Goal: Task Accomplishment & Management: Manage account settings

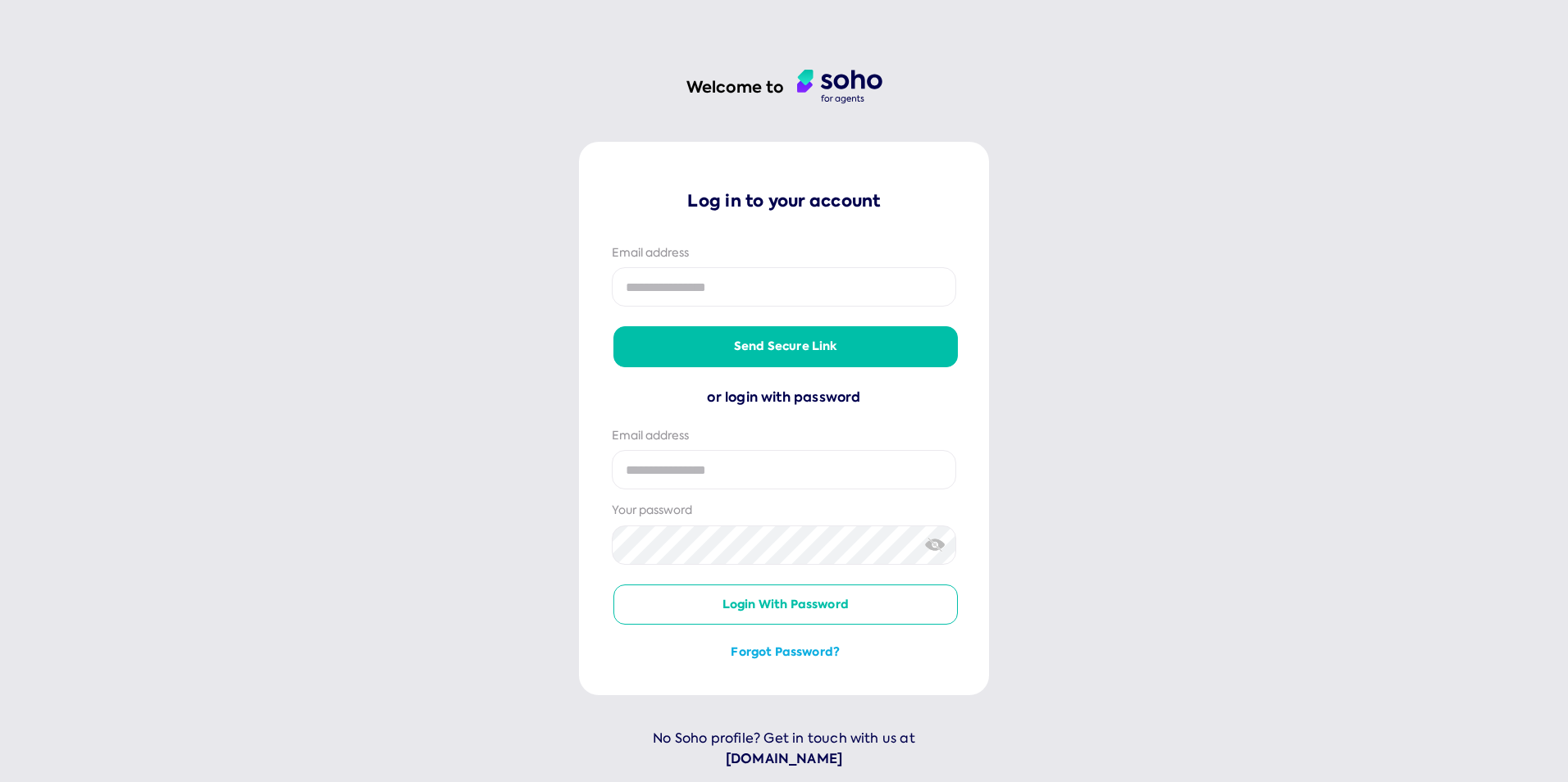
click at [636, 277] on input "email" at bounding box center [784, 287] width 344 height 39
type input "**********"
click at [787, 347] on button "Send secure link" at bounding box center [785, 346] width 344 height 39
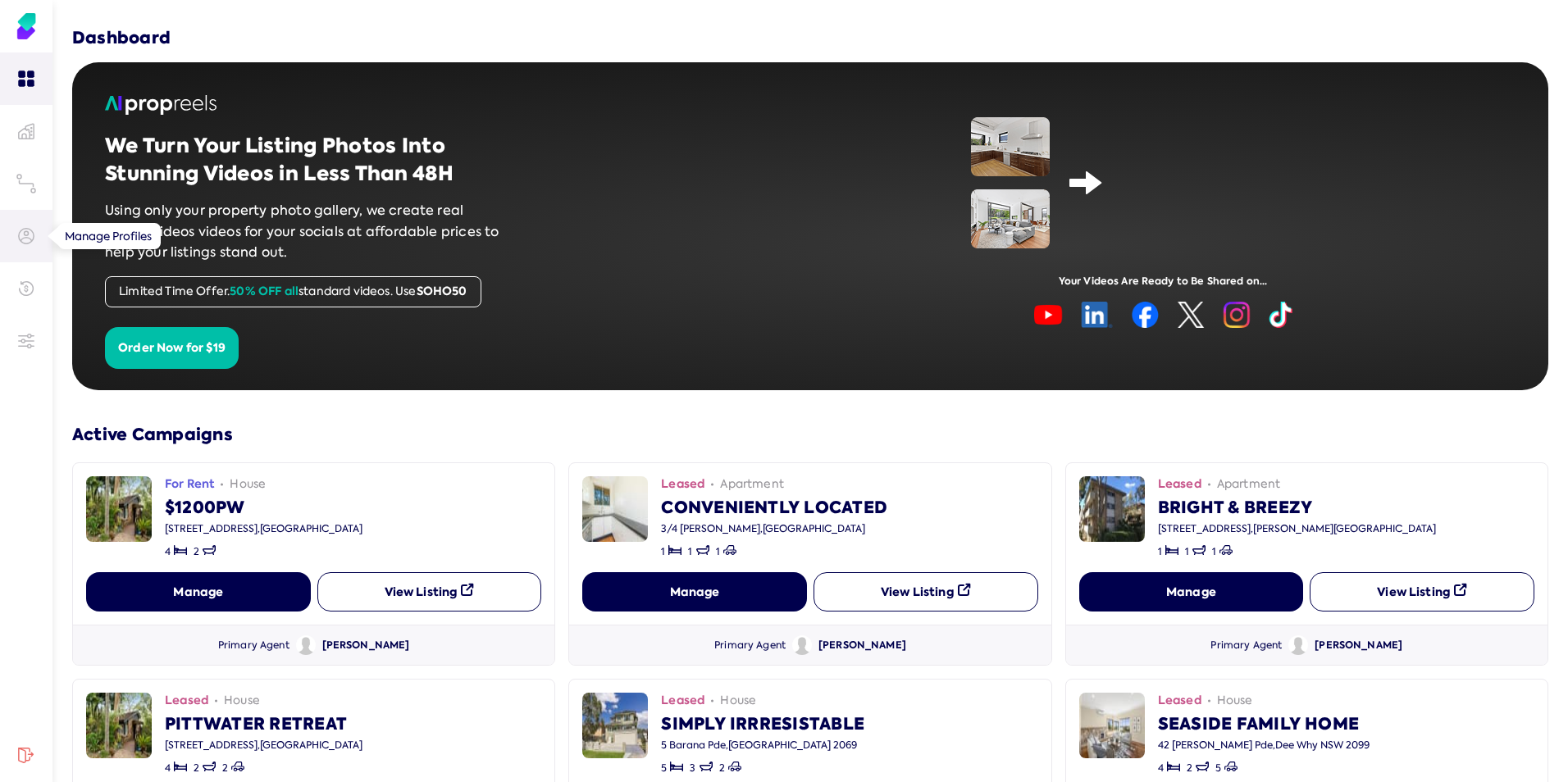
click at [28, 237] on icon at bounding box center [26, 236] width 16 height 16
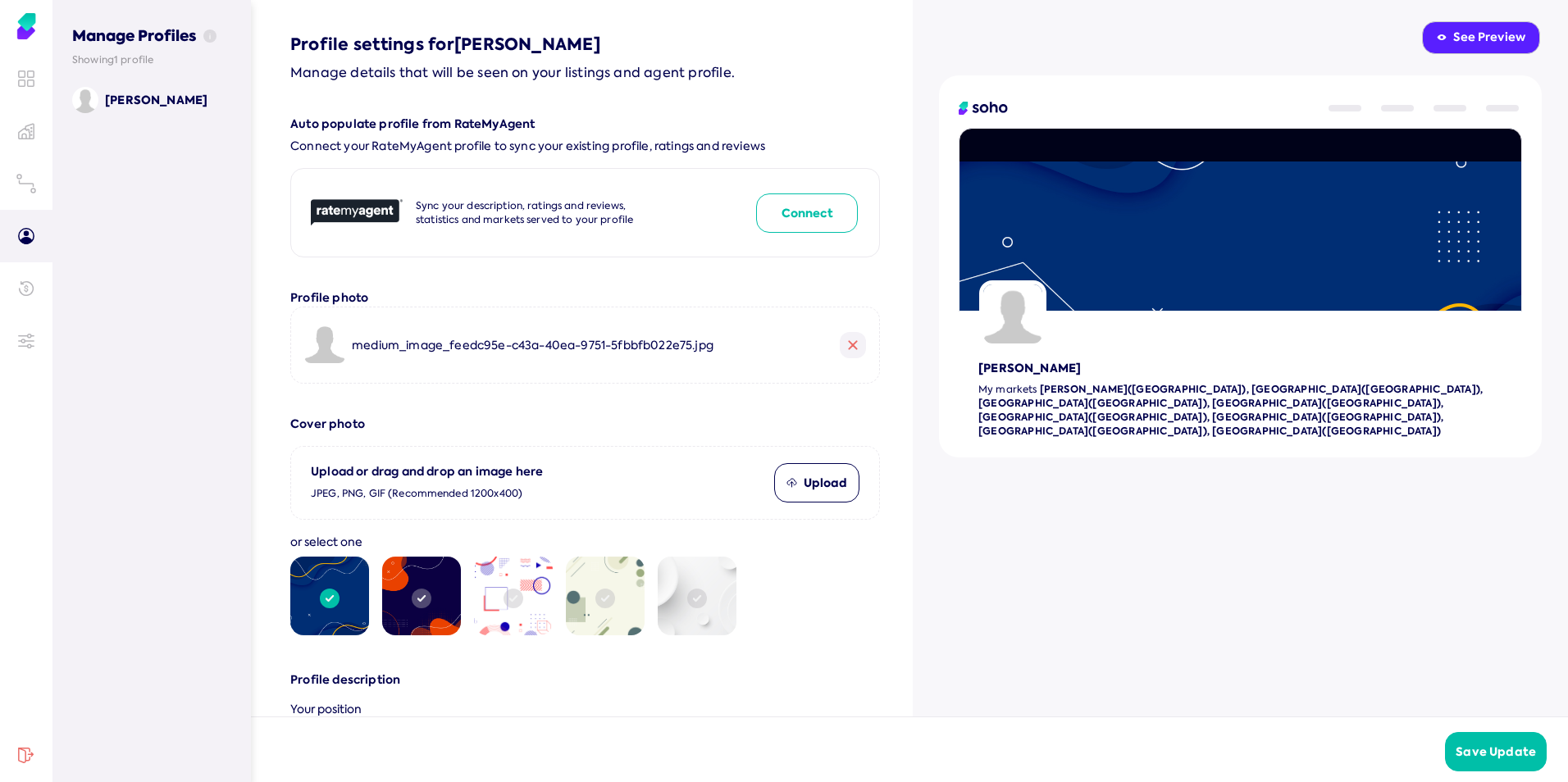
click at [774, 215] on button "Connect" at bounding box center [807, 213] width 101 height 39
type input "*******"
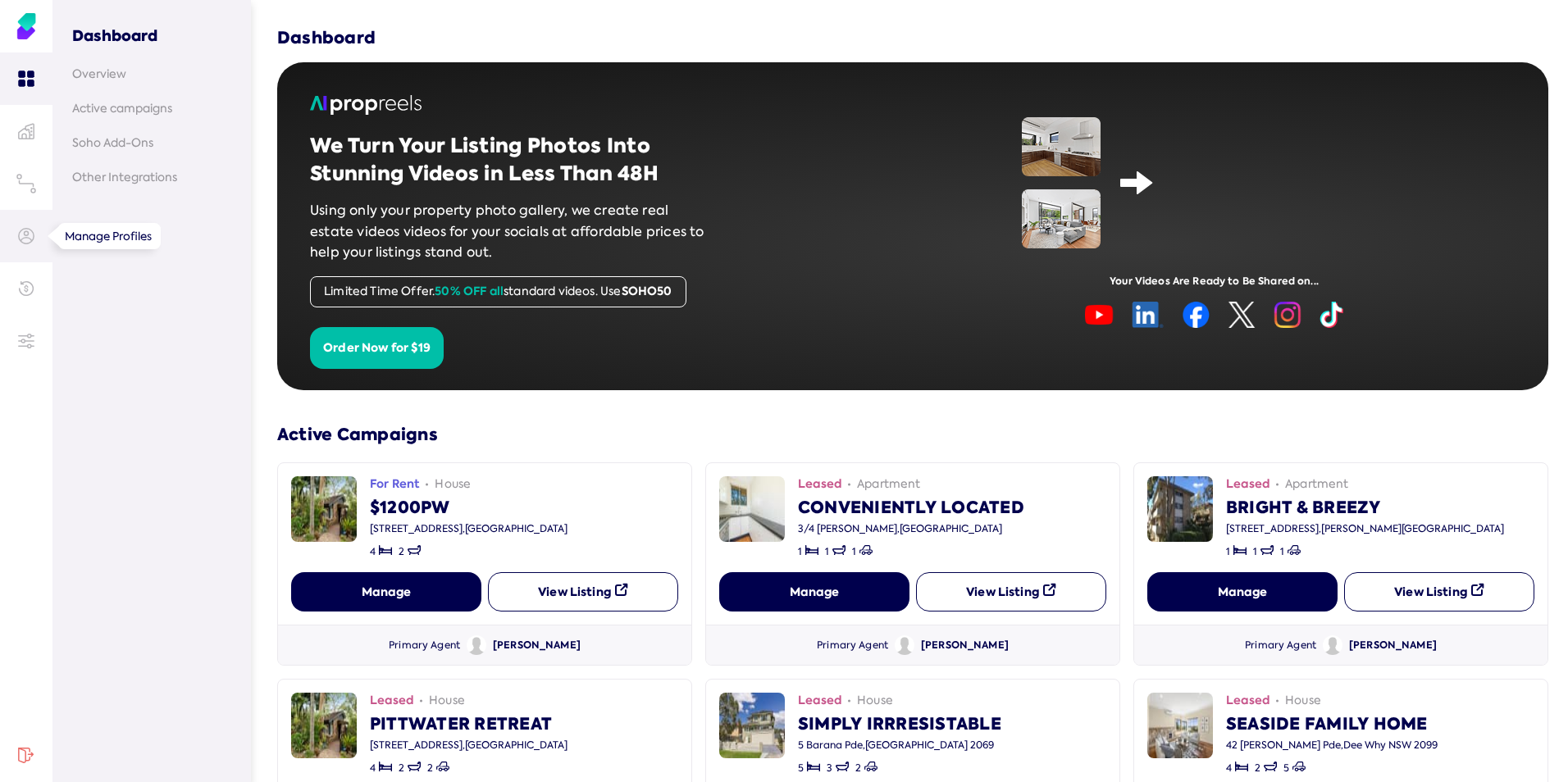
click at [30, 239] on icon at bounding box center [26, 236] width 15 height 15
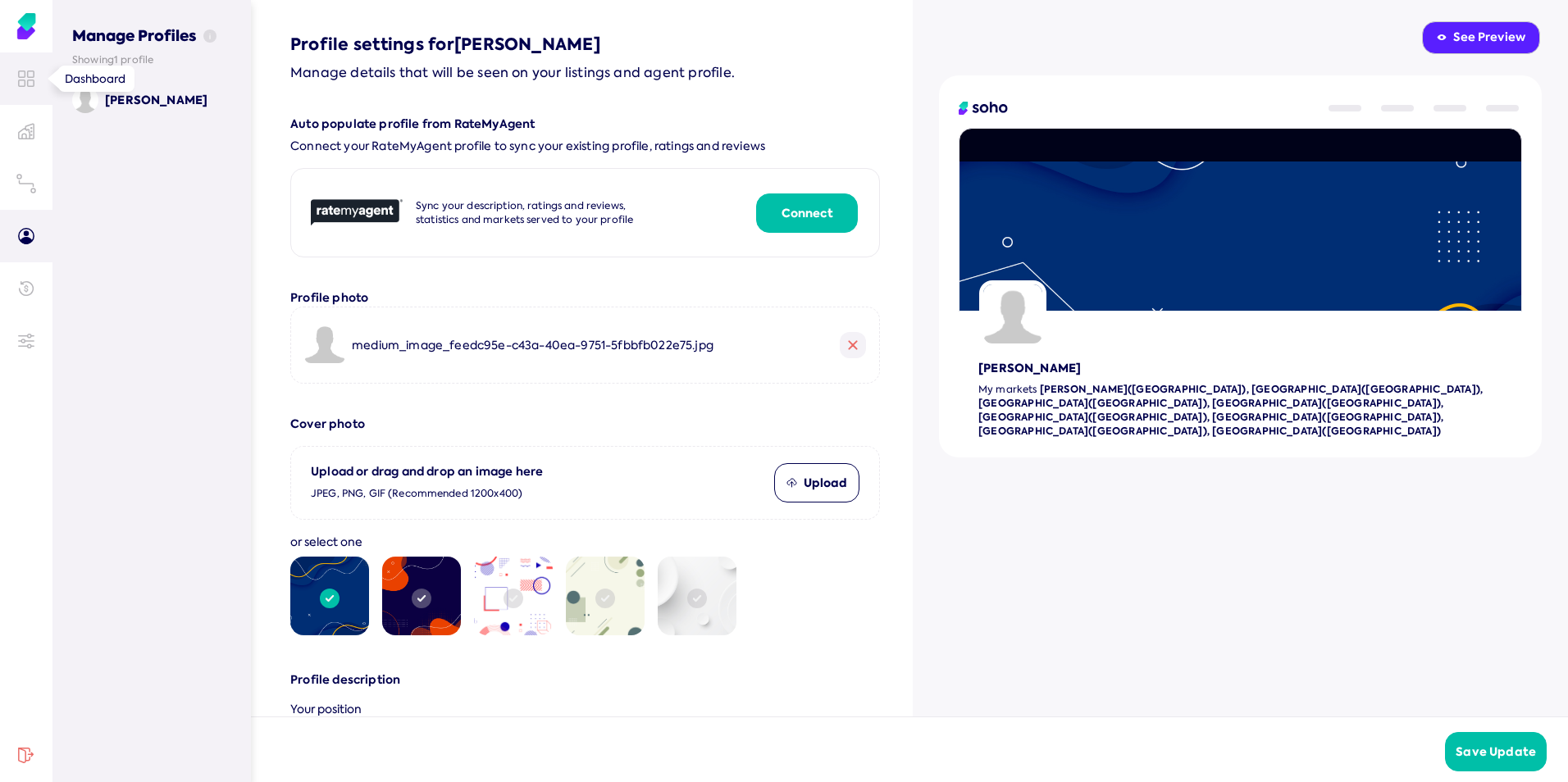
click at [25, 82] on icon at bounding box center [21, 84] width 6 height 7
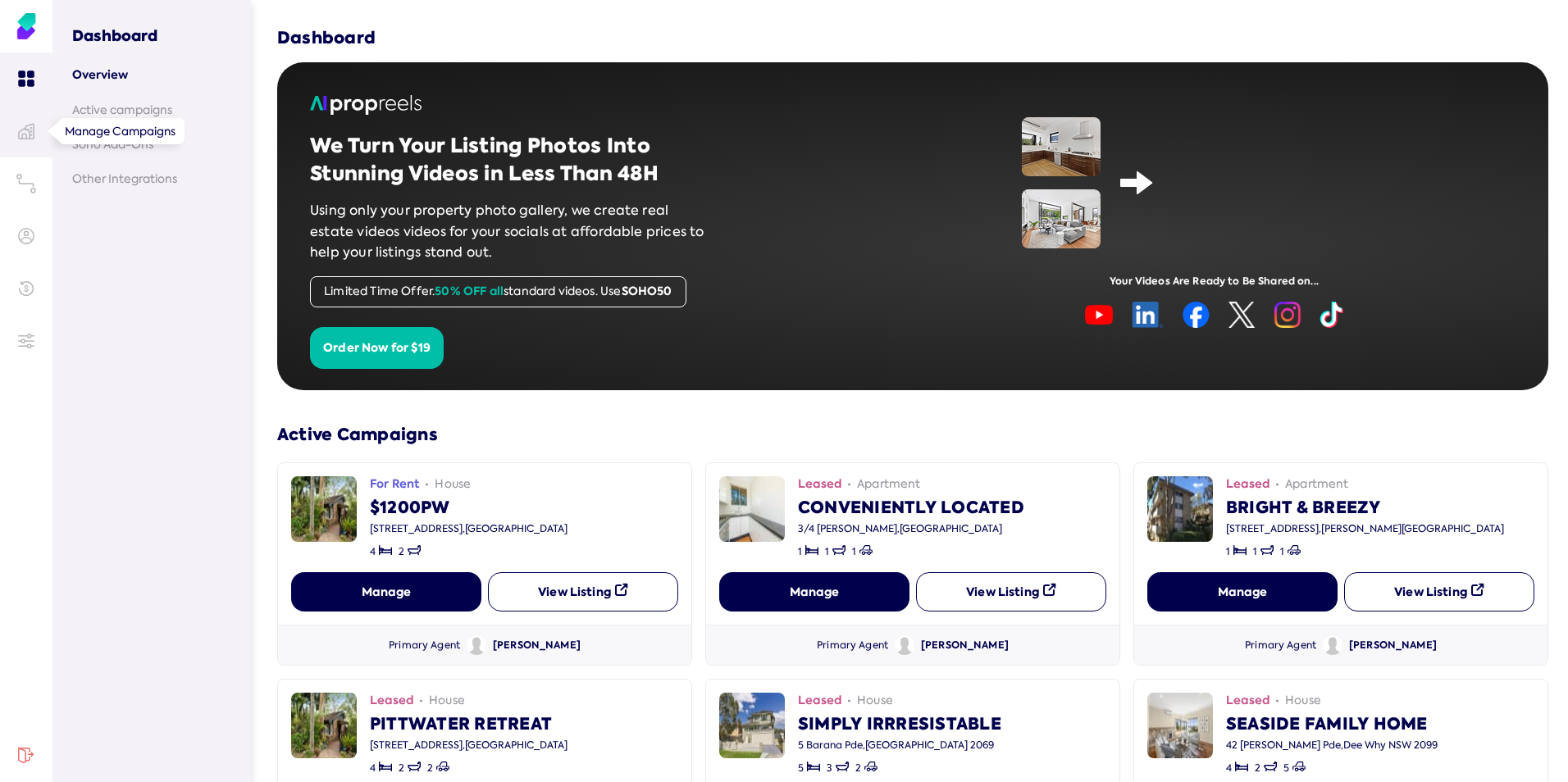
click at [27, 133] on icon at bounding box center [26, 130] width 16 height 16
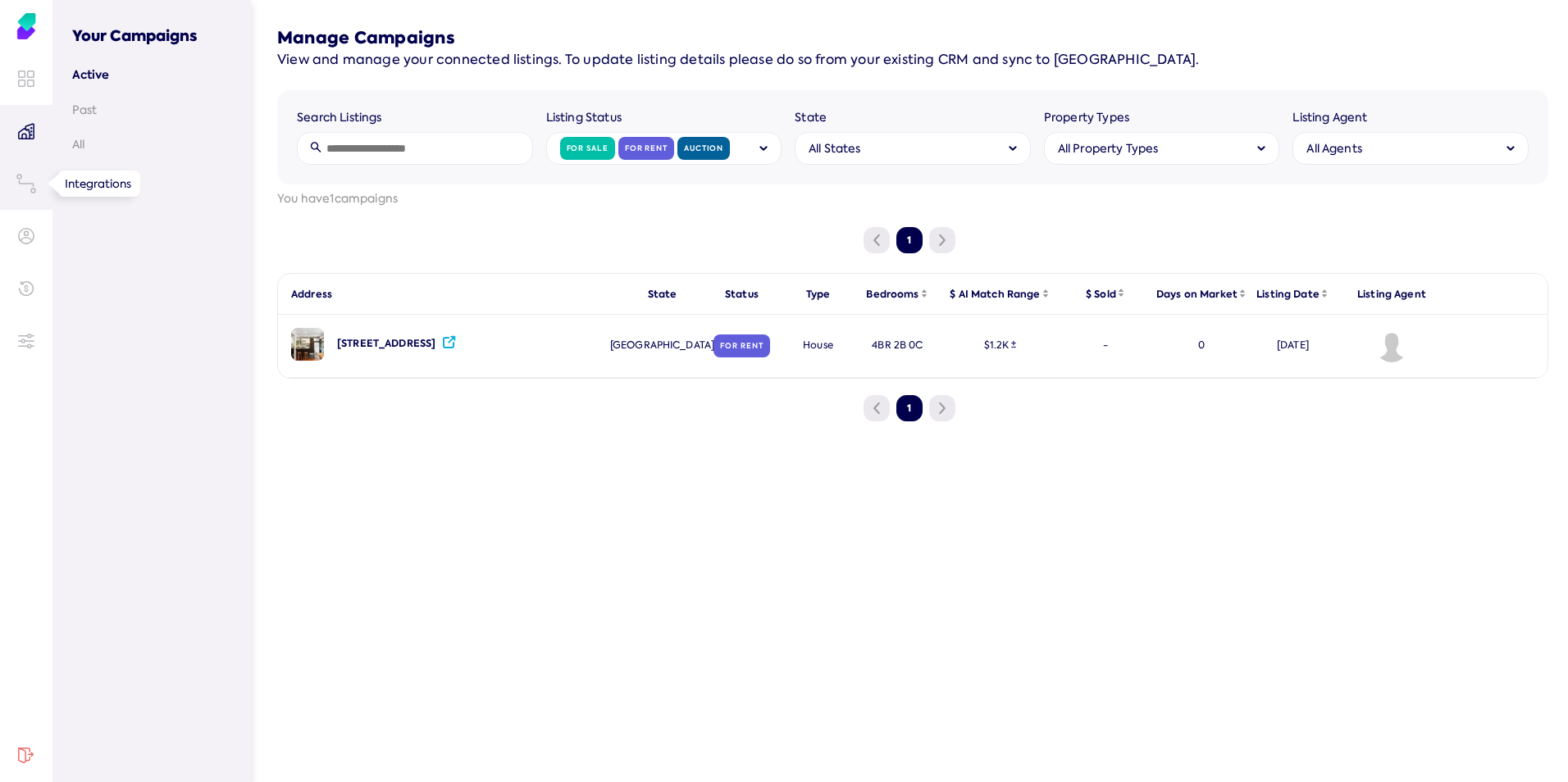
click at [20, 179] on icon at bounding box center [26, 184] width 20 height 20
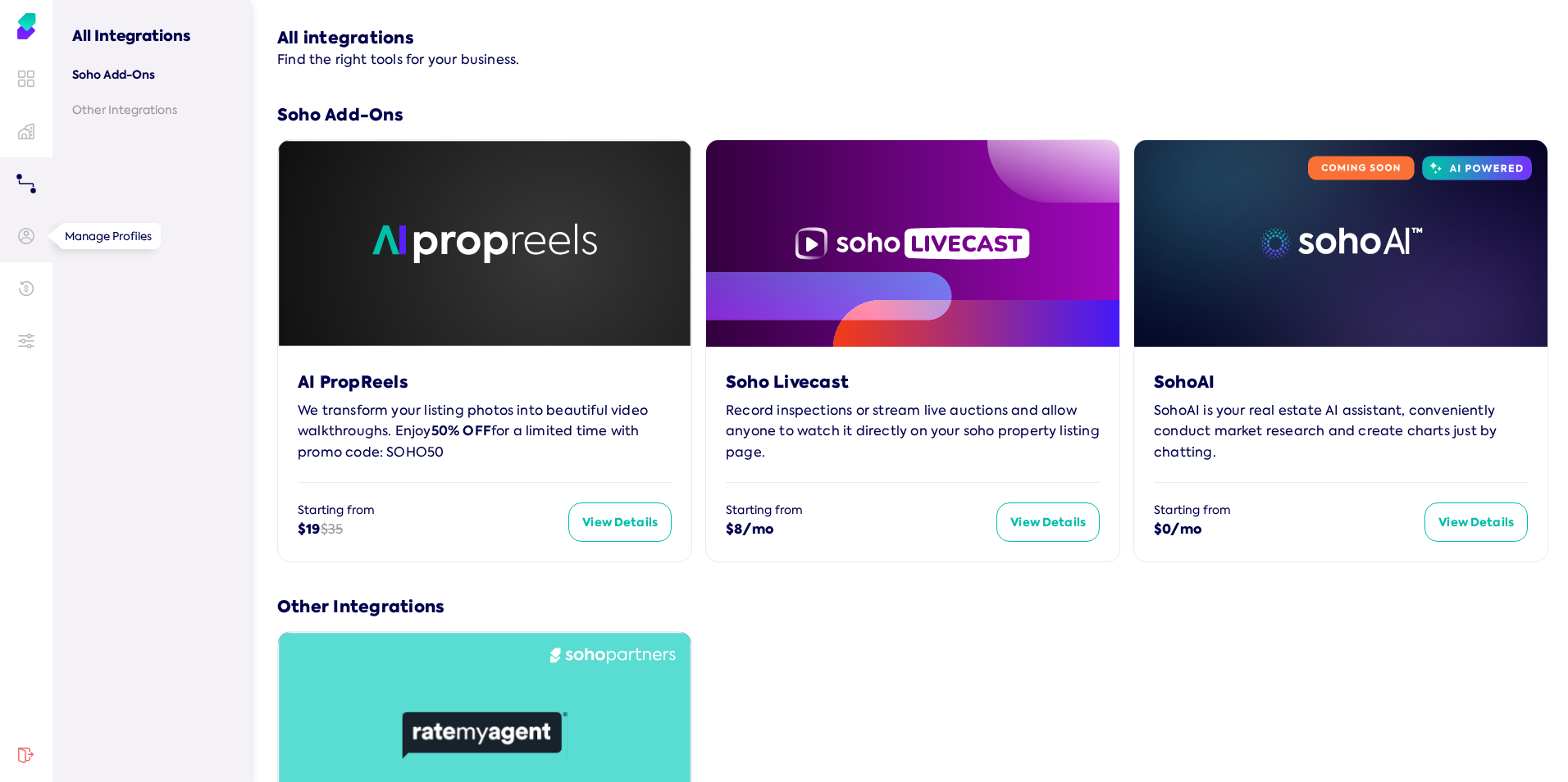
click at [28, 231] on icon at bounding box center [26, 236] width 16 height 16
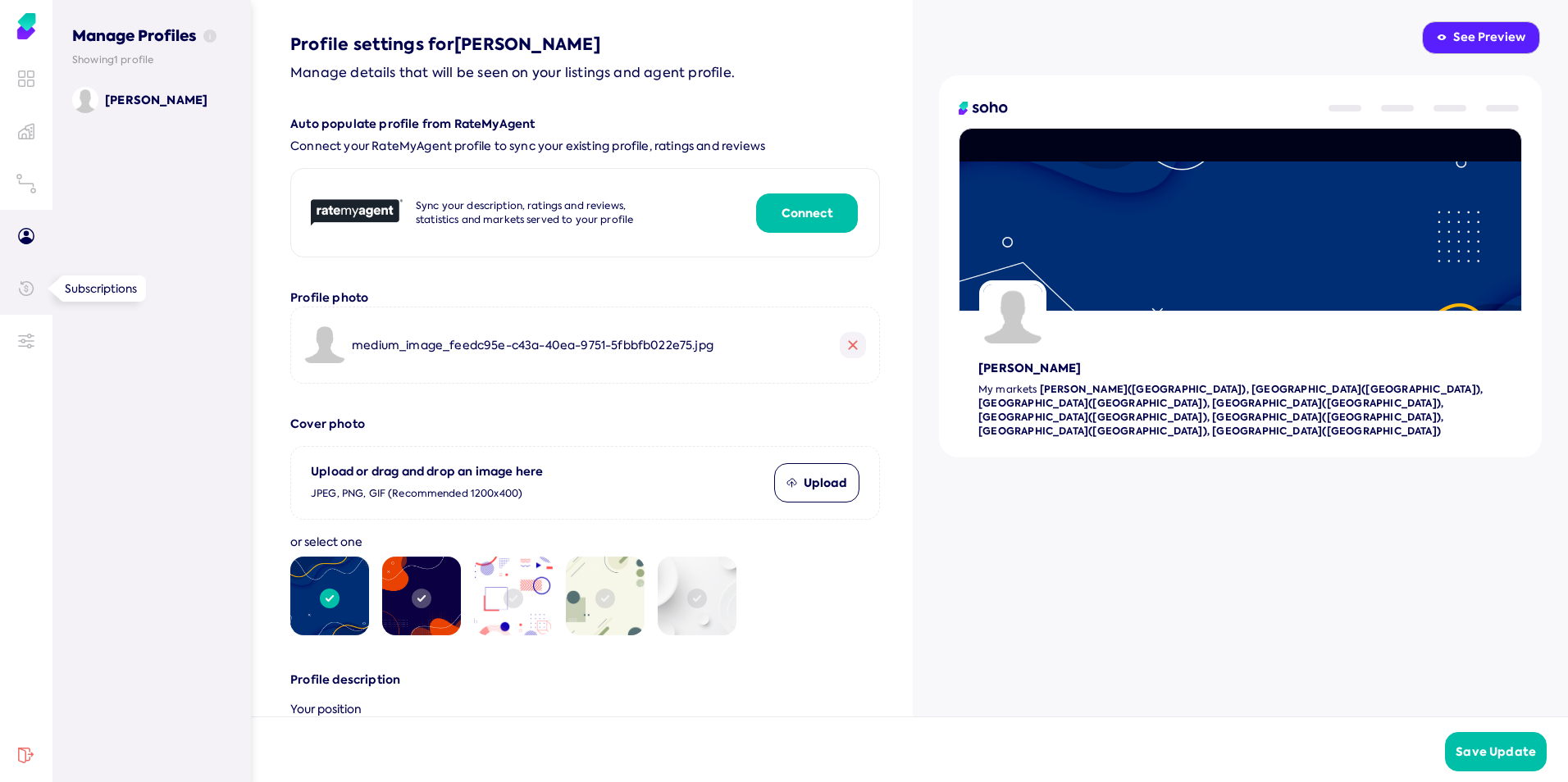
click at [27, 285] on icon at bounding box center [26, 288] width 16 height 16
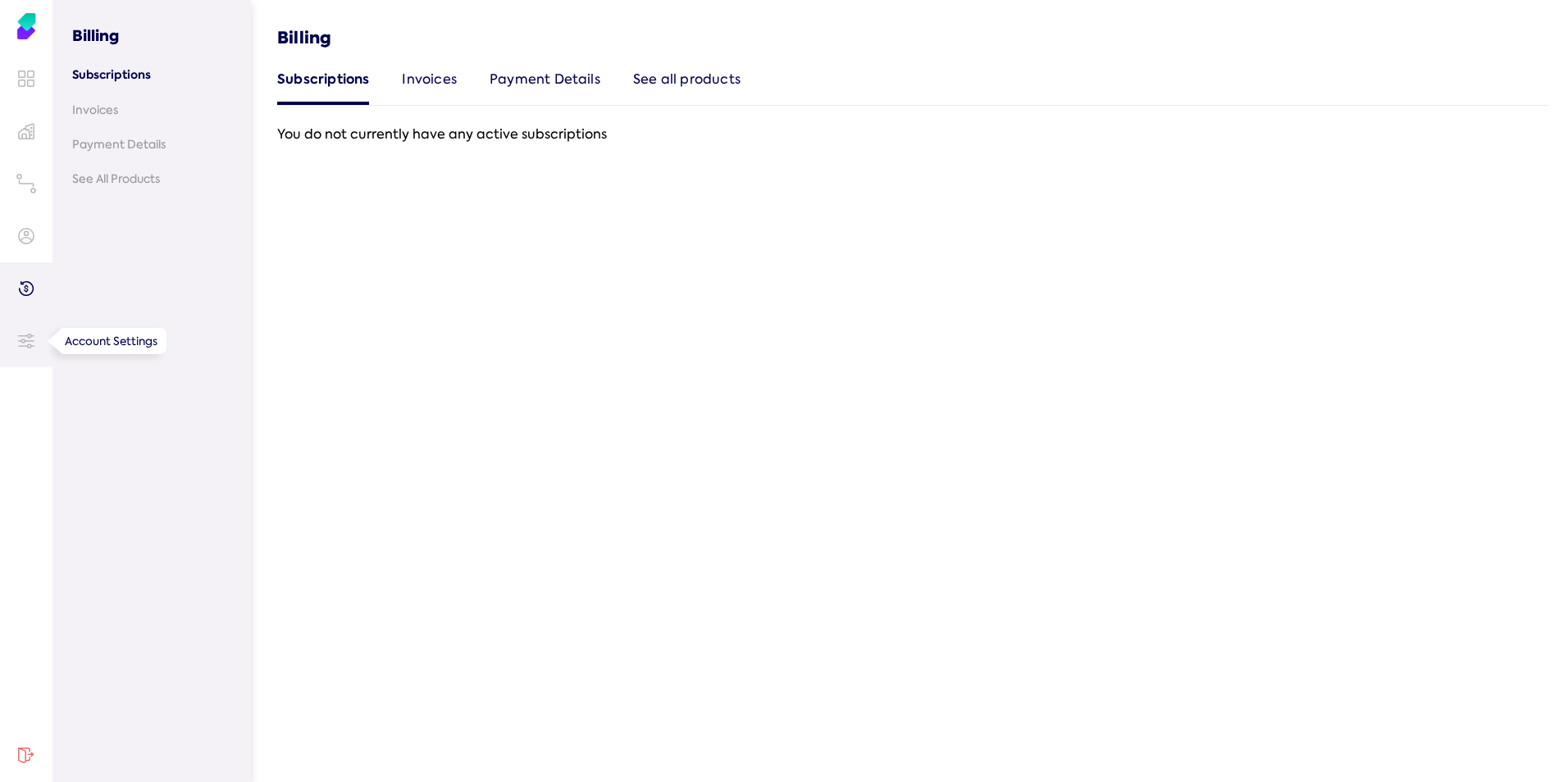
click at [27, 341] on icon at bounding box center [30, 341] width 9 height 0
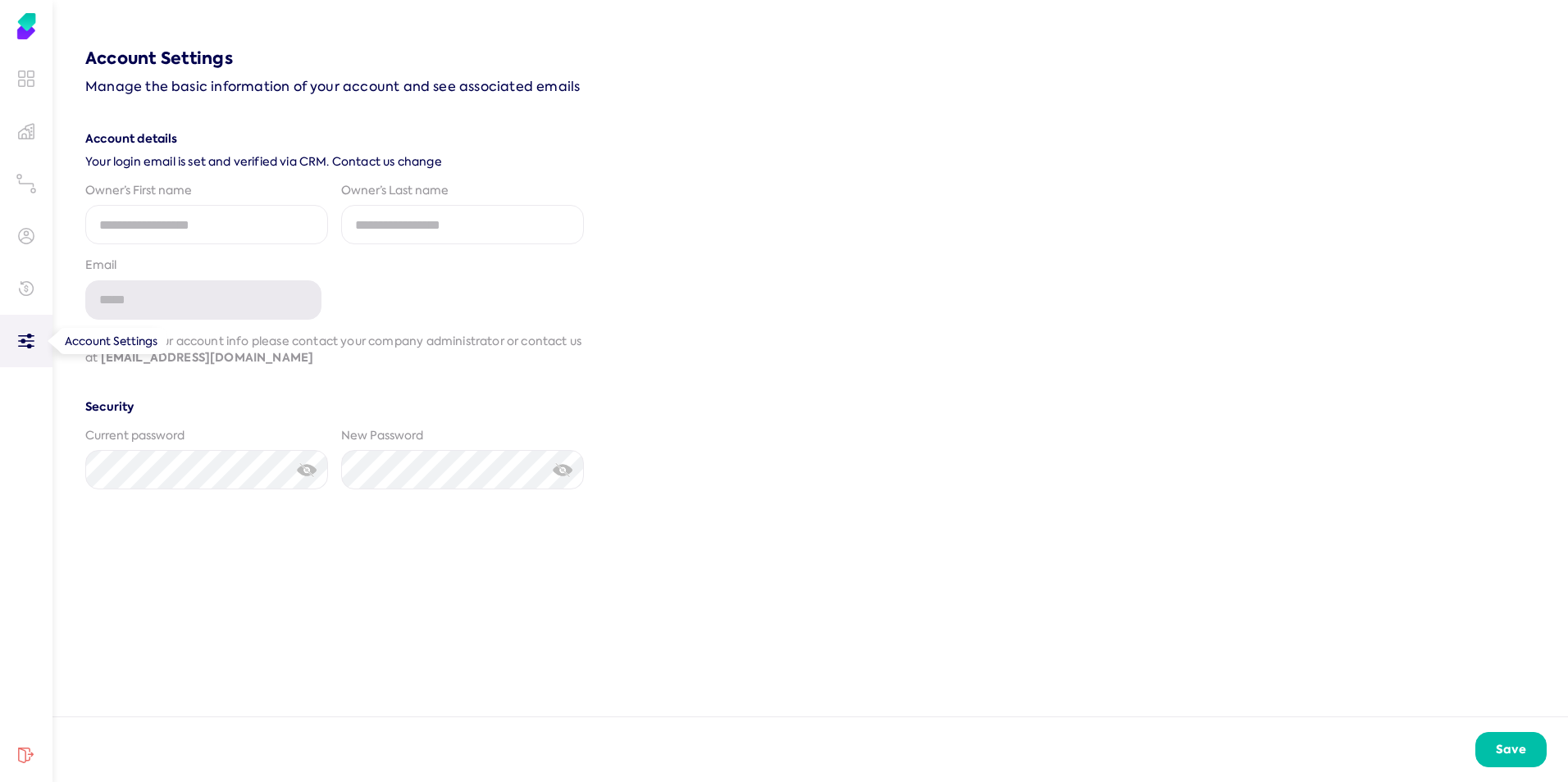
type input "**********"
click at [119, 215] on input "fname" at bounding box center [206, 225] width 243 height 39
type input "******"
type input "****"
click at [1525, 744] on button "Save" at bounding box center [1511, 749] width 72 height 35
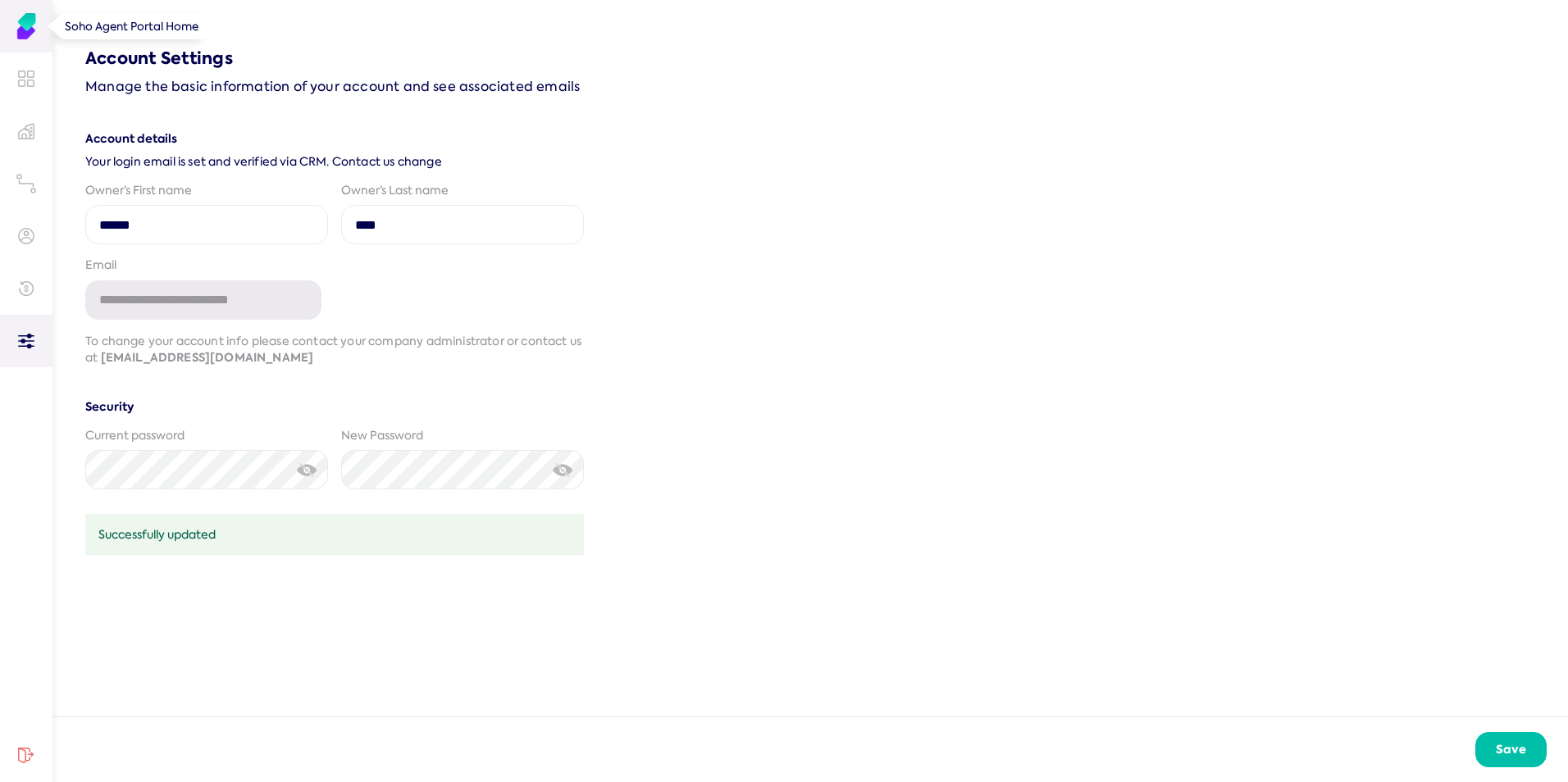
click at [21, 28] on img at bounding box center [26, 26] width 27 height 27
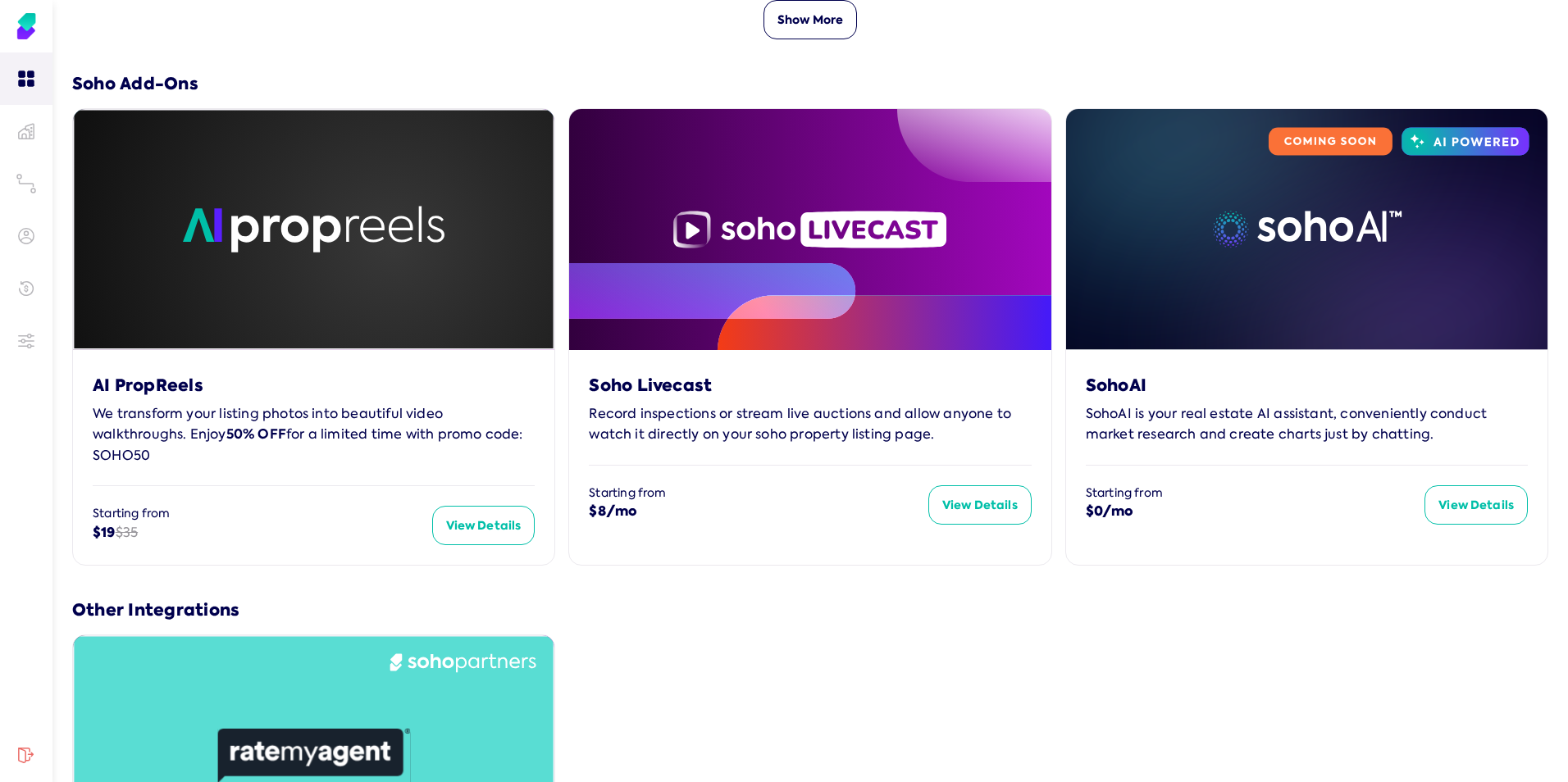
scroll to position [1203, 0]
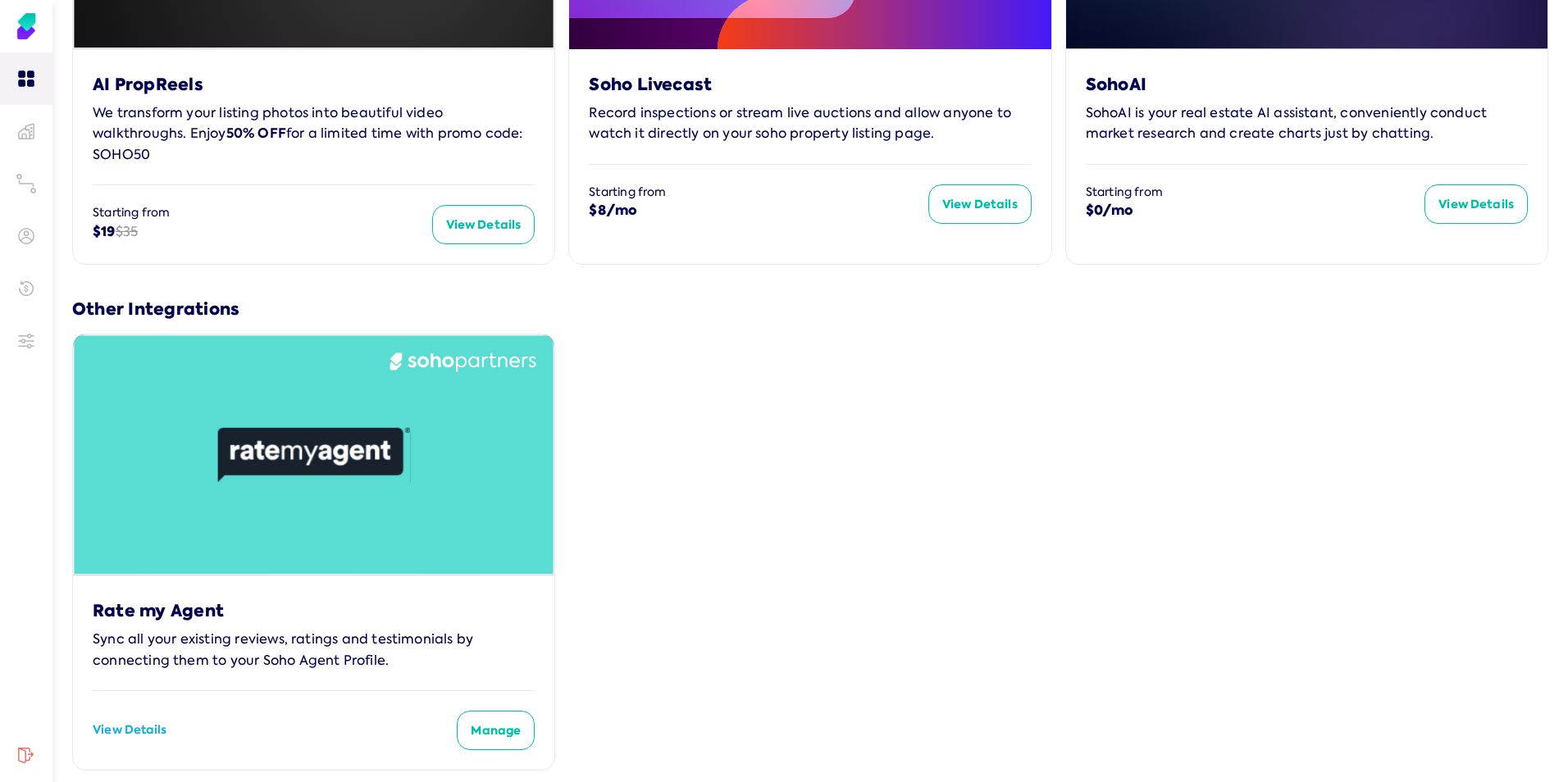
click at [306, 457] on icon at bounding box center [313, 455] width 193 height 56
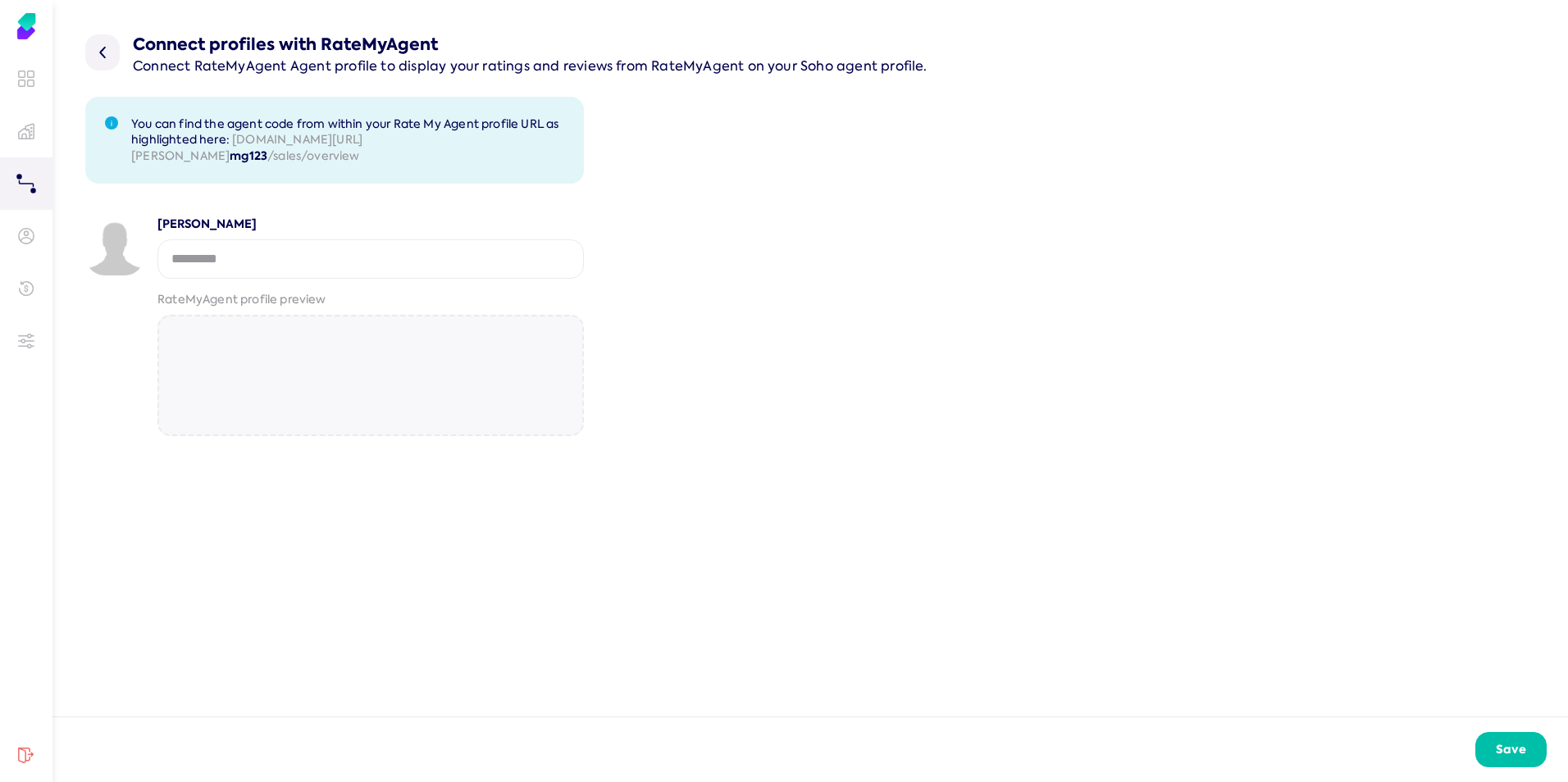
drag, startPoint x: 231, startPoint y: 138, endPoint x: 497, endPoint y: 141, distance: 266.0
click at [497, 141] on p "You can find the agent code from within your Rate My Agent profile URL as highl…" at bounding box center [348, 141] width 433 height 48
copy p "[DOMAIN_NAME][URL]"
click at [212, 258] on input "string" at bounding box center [370, 259] width 427 height 39
drag, startPoint x: 221, startPoint y: 259, endPoint x: 86, endPoint y: 254, distance: 135.1
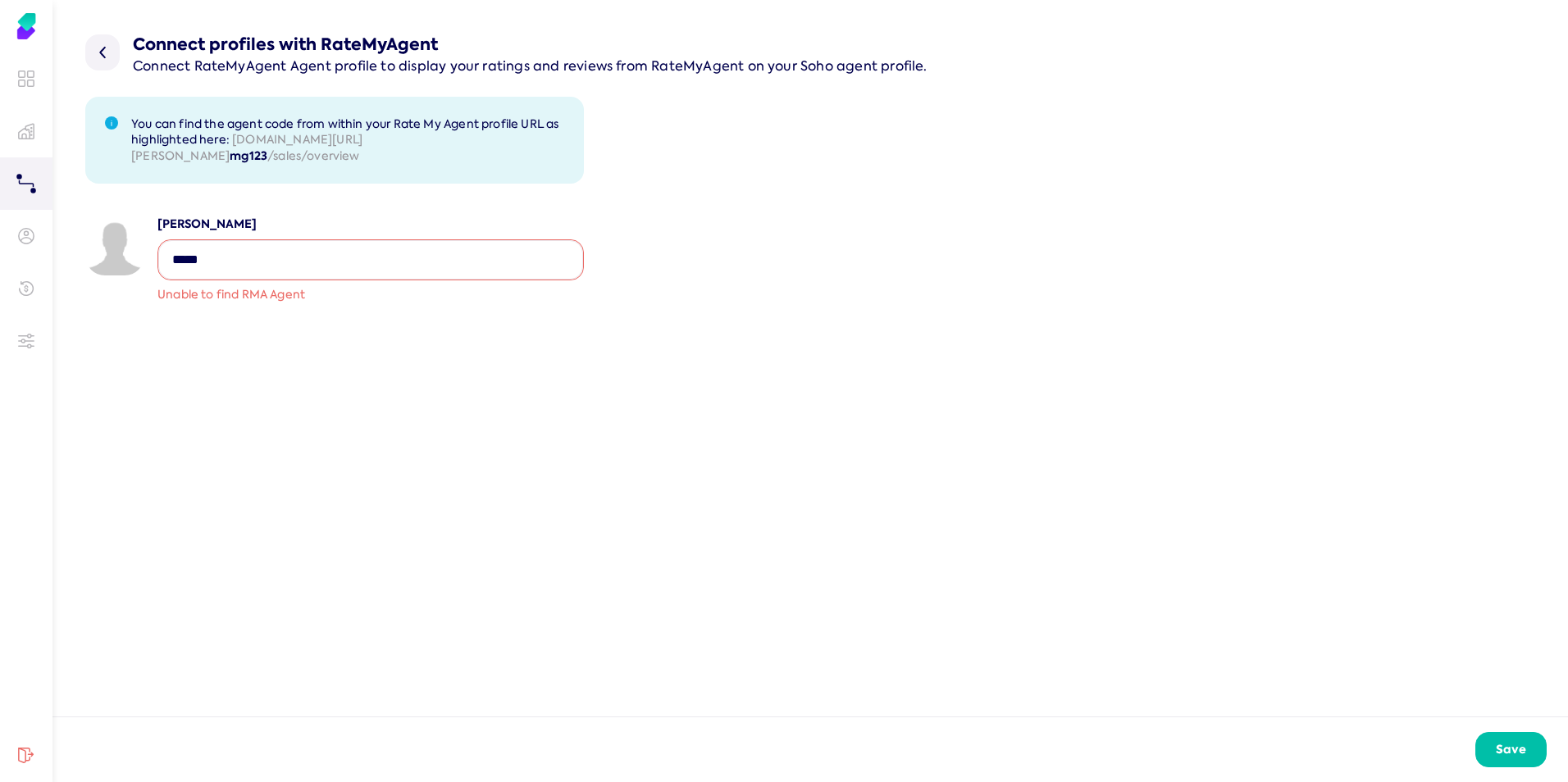
click at [100, 258] on div "[PERSON_NAME] Unable to find RMA Agent" at bounding box center [334, 266] width 499 height 100
click at [224, 258] on input "string" at bounding box center [370, 260] width 425 height 39
drag, startPoint x: 224, startPoint y: 258, endPoint x: 115, endPoint y: 252, distance: 109.2
click at [117, 259] on div "[PERSON_NAME] Unable to find RMA Agent" at bounding box center [334, 266] width 499 height 100
click at [317, 204] on div "Connect profiles with RateMyAgent Connect RateMyAgent Agent profile to display …" at bounding box center [810, 174] width 1516 height 349
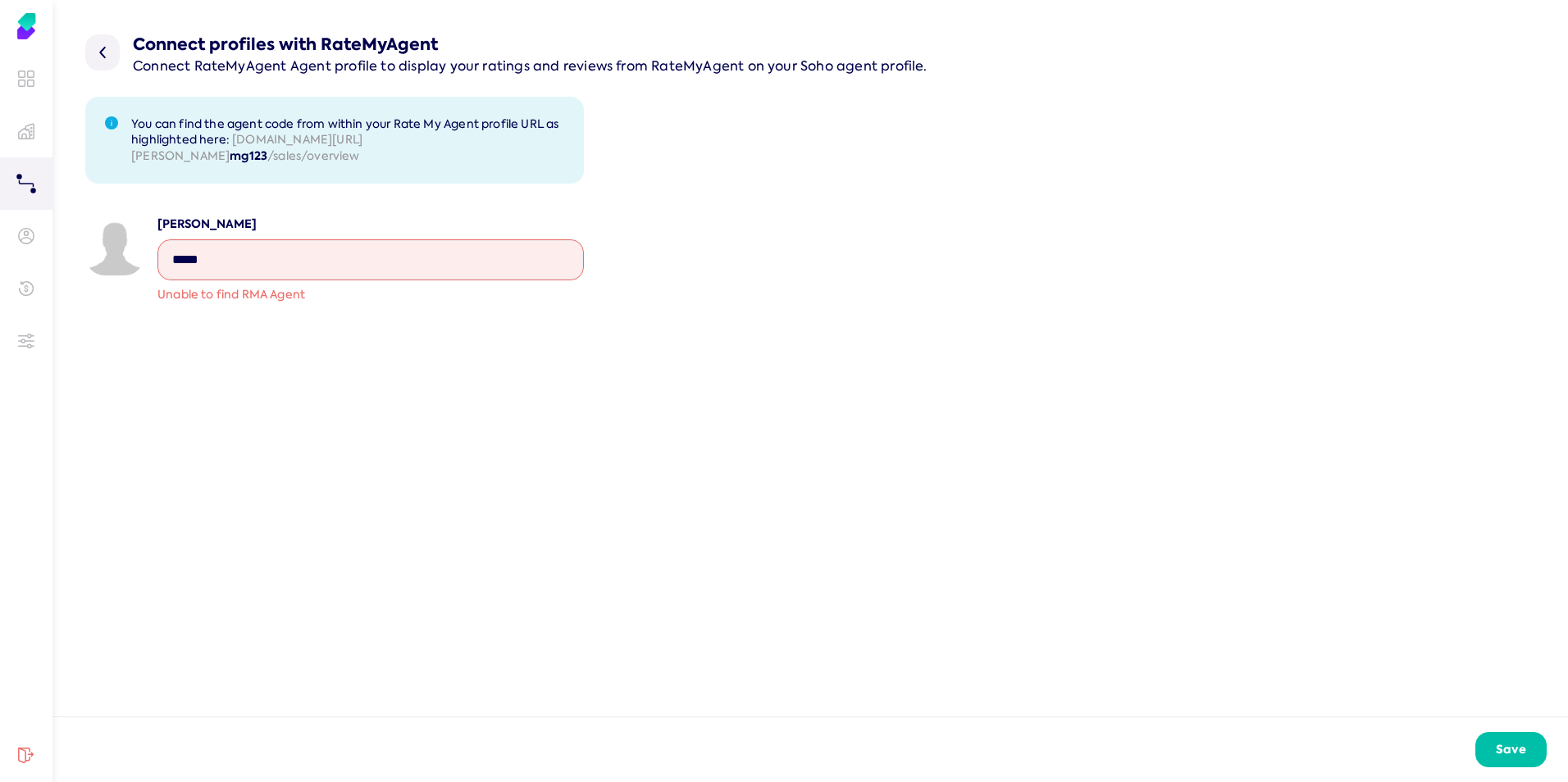
drag, startPoint x: 233, startPoint y: 140, endPoint x: 503, endPoint y: 139, distance: 270.0
click at [503, 139] on p "You can find the agent code from within your Rate My Agent profile URL as highl…" at bounding box center [348, 141] width 433 height 48
copy p "[DOMAIN_NAME][URL]"
drag, startPoint x: 217, startPoint y: 255, endPoint x: 125, endPoint y: 248, distance: 92.3
click at [109, 256] on div "[PERSON_NAME] Unable to find RMA Agent" at bounding box center [334, 266] width 499 height 100
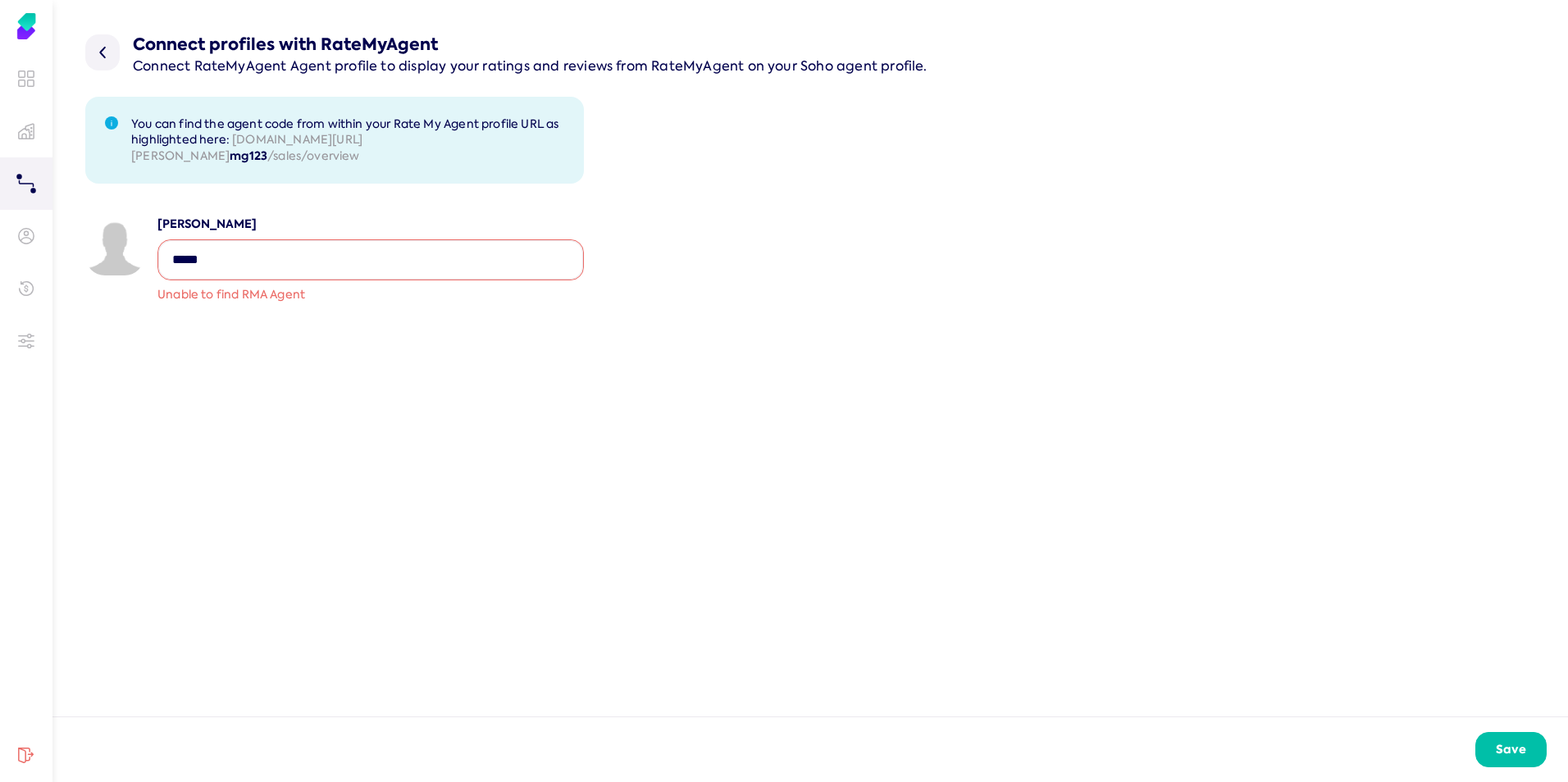
paste input "**********"
click at [305, 341] on div "Connect profiles with RateMyAgent Connect RateMyAgent Agent profile to display …" at bounding box center [810, 174] width 1516 height 349
click at [221, 257] on input "string" at bounding box center [370, 260] width 425 height 39
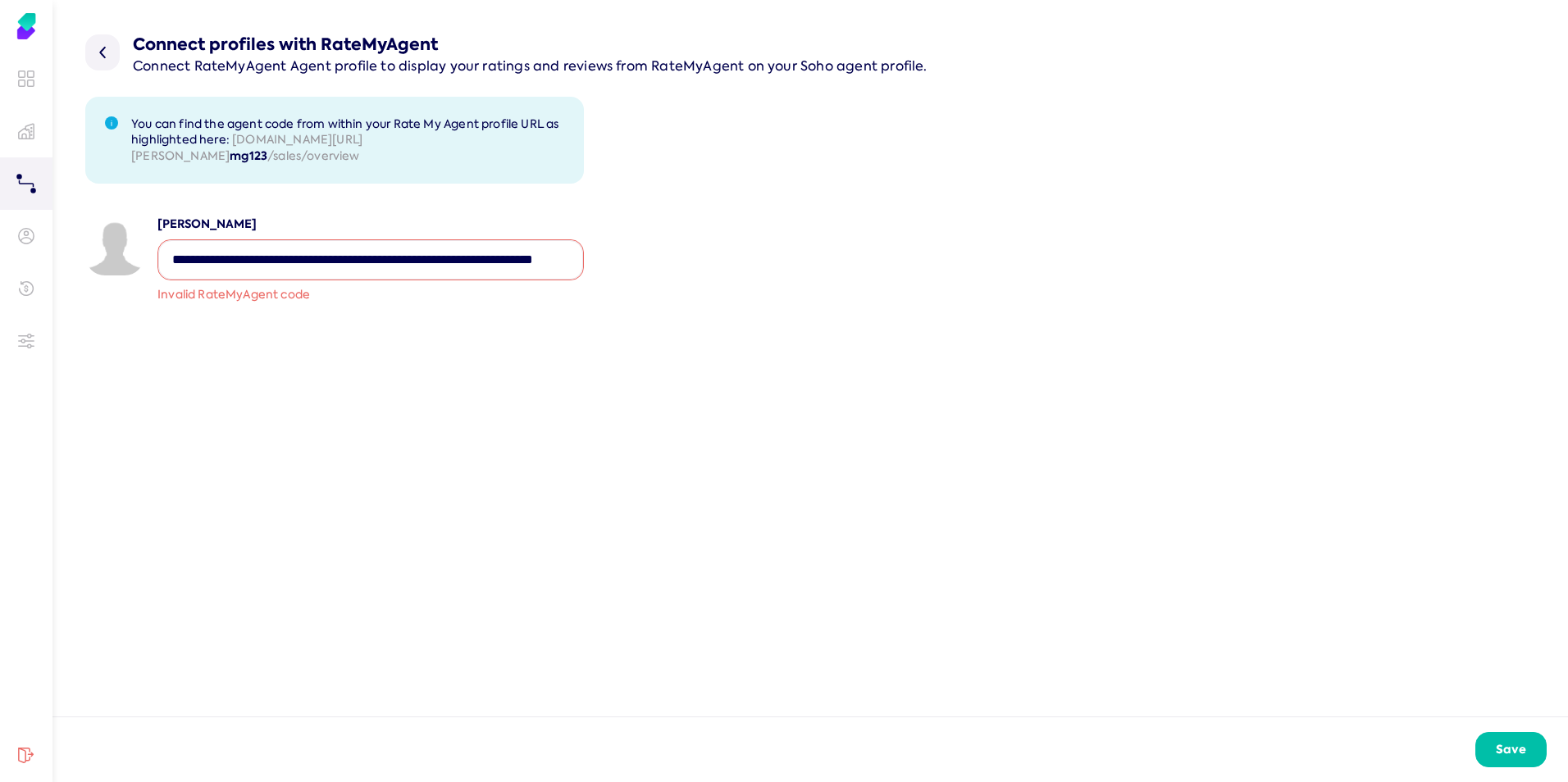
click at [173, 257] on input "string" at bounding box center [370, 260] width 425 height 39
click at [309, 275] on input "string" at bounding box center [370, 260] width 425 height 39
type input "**********"
